Goal: Transaction & Acquisition: Download file/media

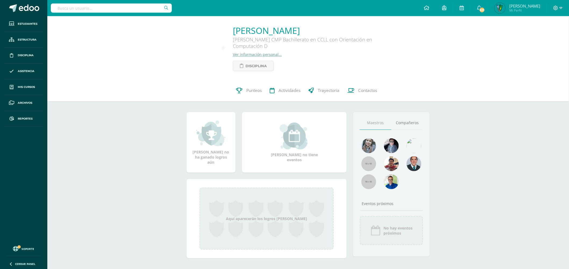
click at [116, 11] on input "text" at bounding box center [111, 7] width 121 height 9
type input "catalan"
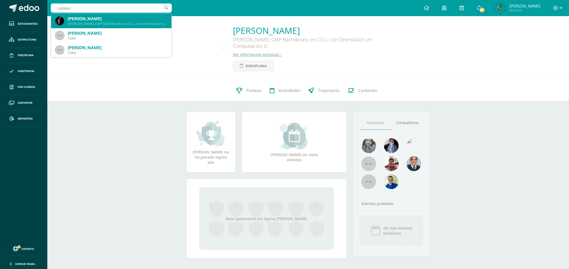
click at [119, 23] on div "Quinto Bachillerato CMP Bachillerato en CCLL con Orientación en Computación 25K…" at bounding box center [118, 24] width 100 height 5
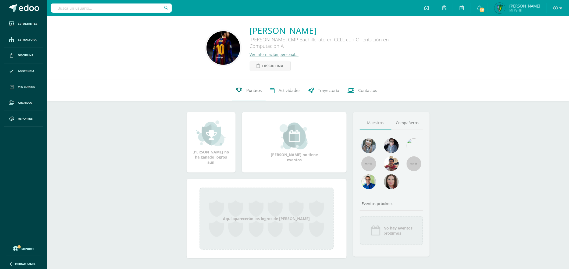
click at [232, 93] on link "Punteos" at bounding box center [249, 91] width 34 height 22
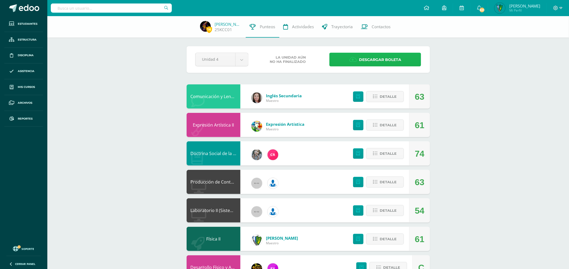
click at [381, 64] on span "Descargar boleta" at bounding box center [380, 59] width 42 height 13
